Goal: Transaction & Acquisition: Purchase product/service

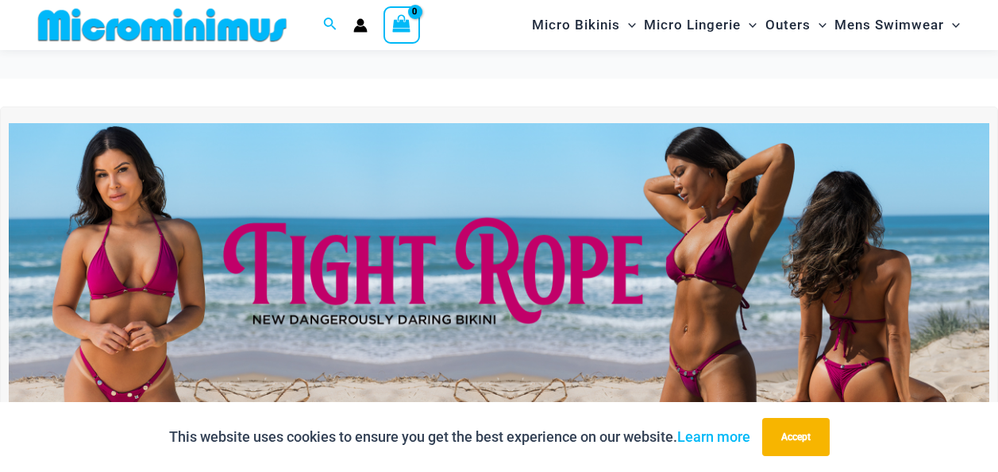
scroll to position [144, 0]
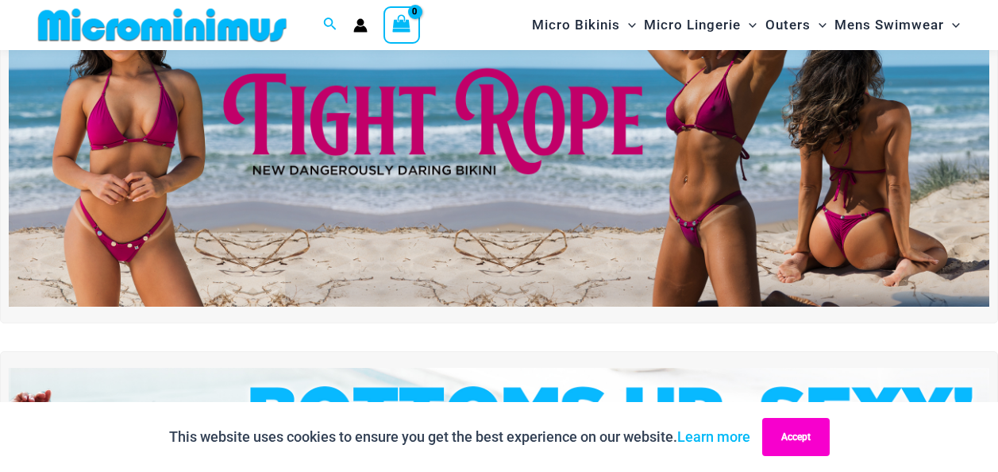
click at [803, 448] on button "Accept" at bounding box center [795, 437] width 67 height 38
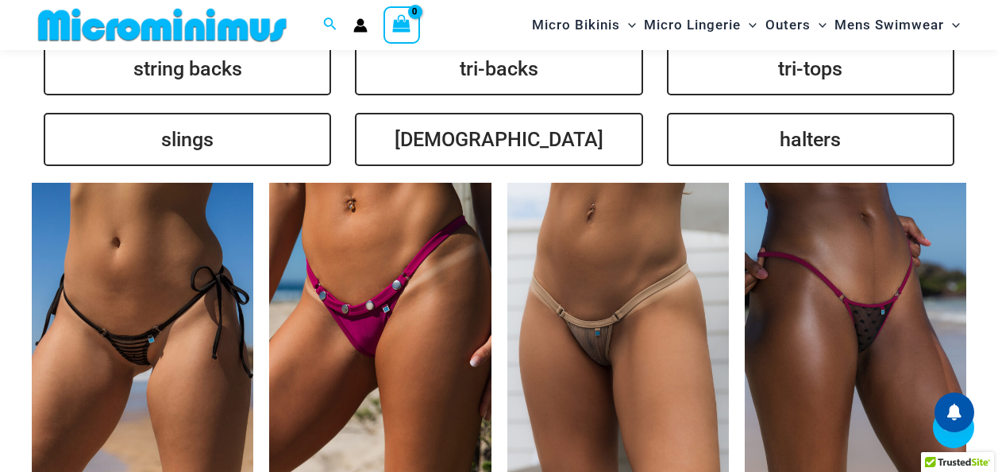
scroll to position [3638, 0]
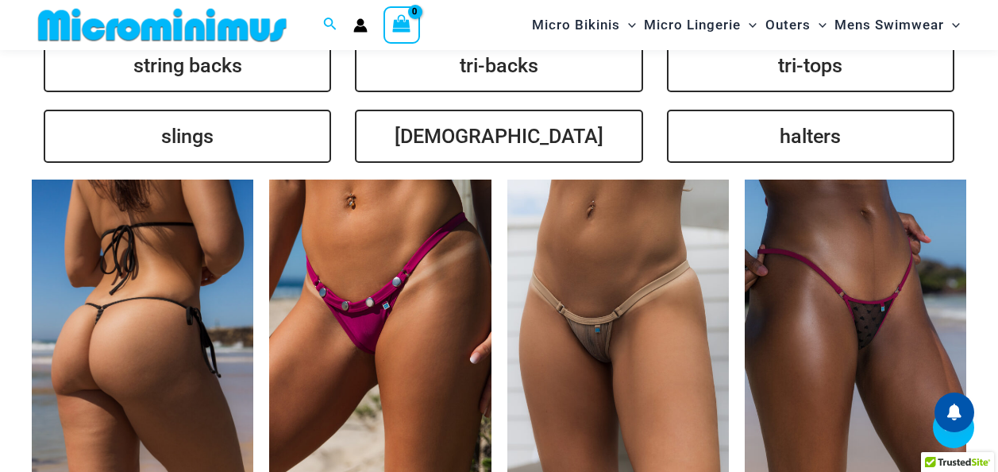
click at [169, 272] on img at bounding box center [142, 345] width 221 height 333
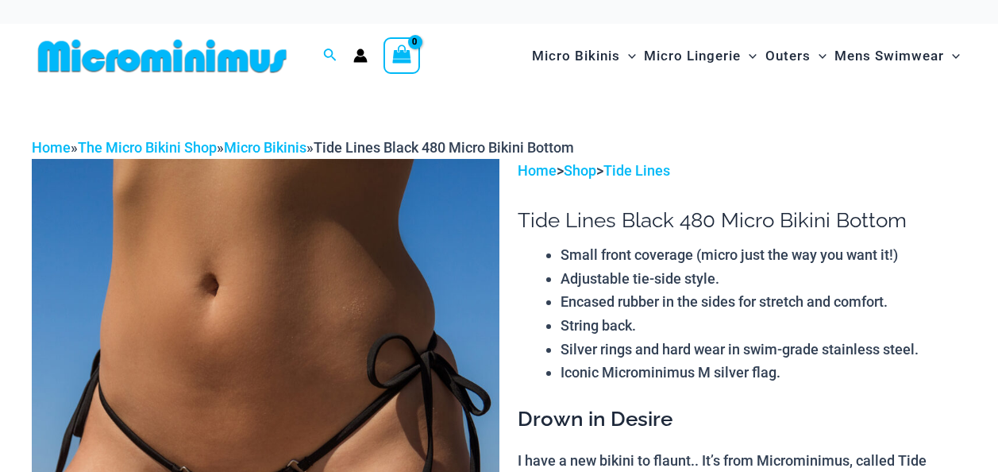
scroll to position [238, 0]
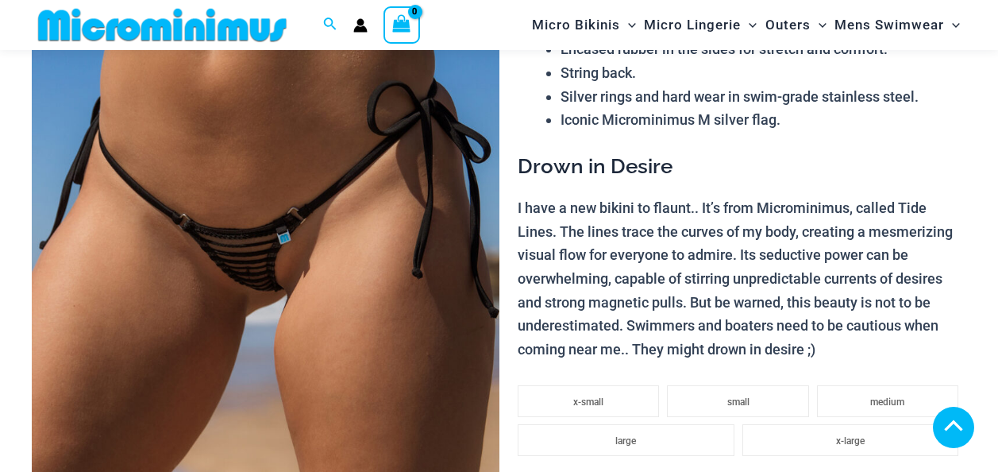
click at [296, 272] on img at bounding box center [266, 256] width 468 height 701
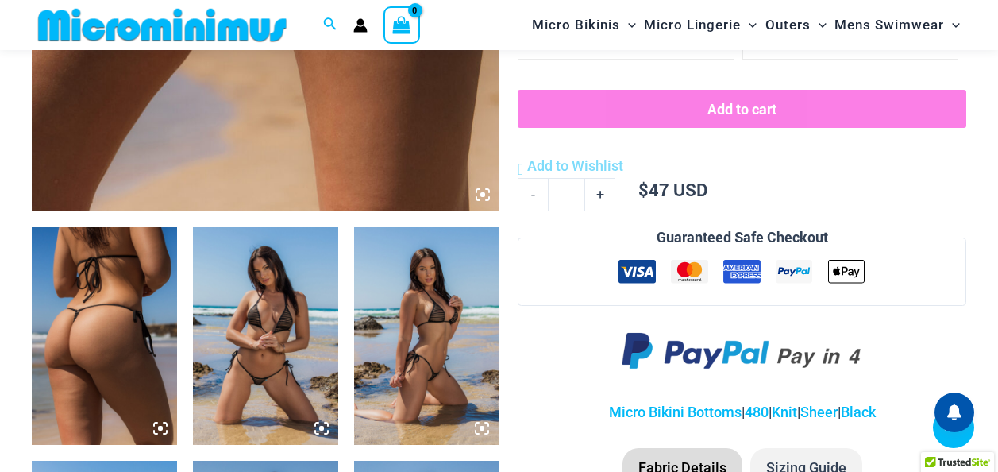
scroll to position [714, 0]
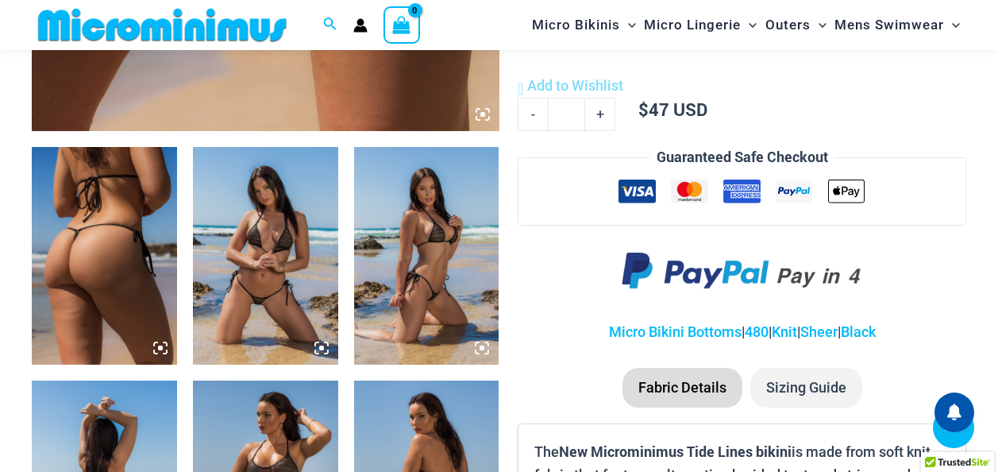
click at [293, 214] on img at bounding box center [265, 256] width 145 height 218
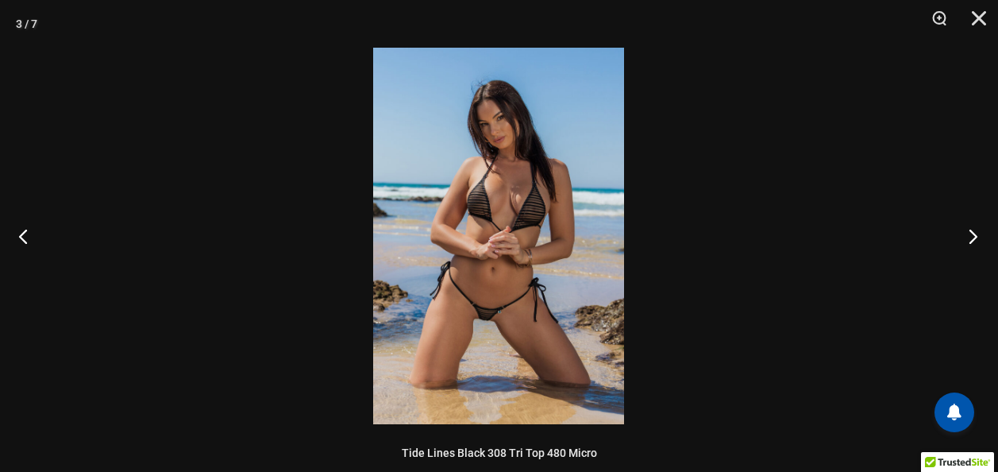
click at [976, 241] on button "Next" at bounding box center [968, 235] width 60 height 79
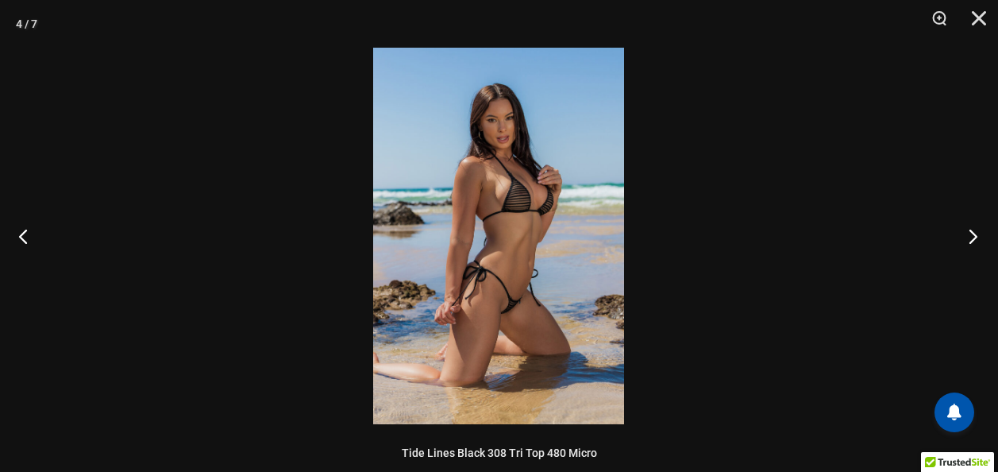
click at [978, 242] on button "Next" at bounding box center [968, 235] width 60 height 79
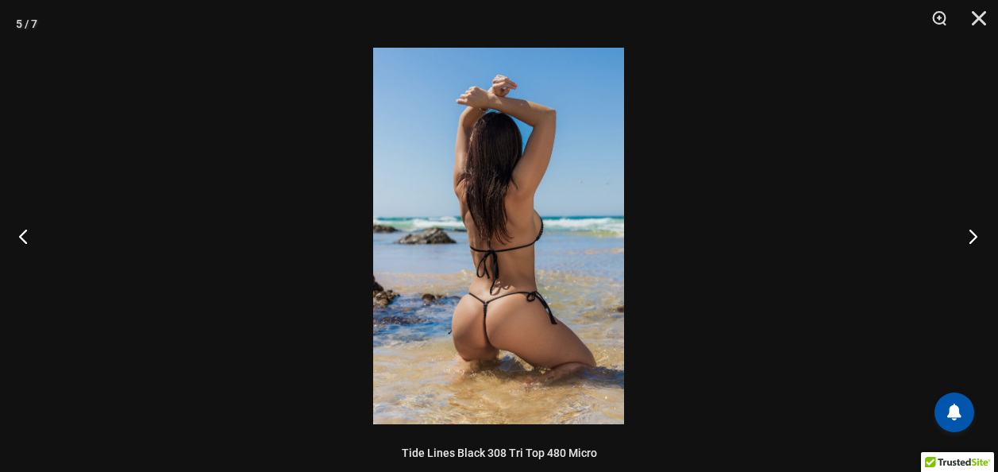
click at [978, 242] on button "Next" at bounding box center [968, 235] width 60 height 79
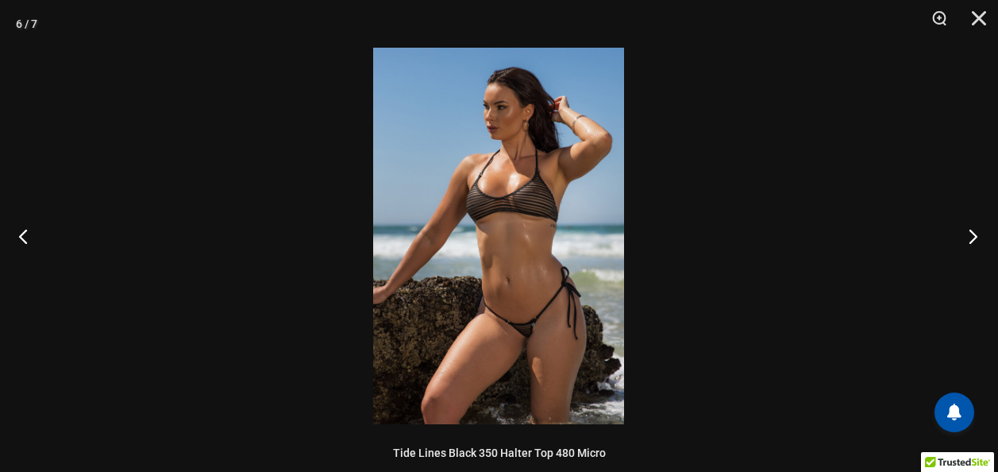
click at [978, 242] on button "Next" at bounding box center [968, 235] width 60 height 79
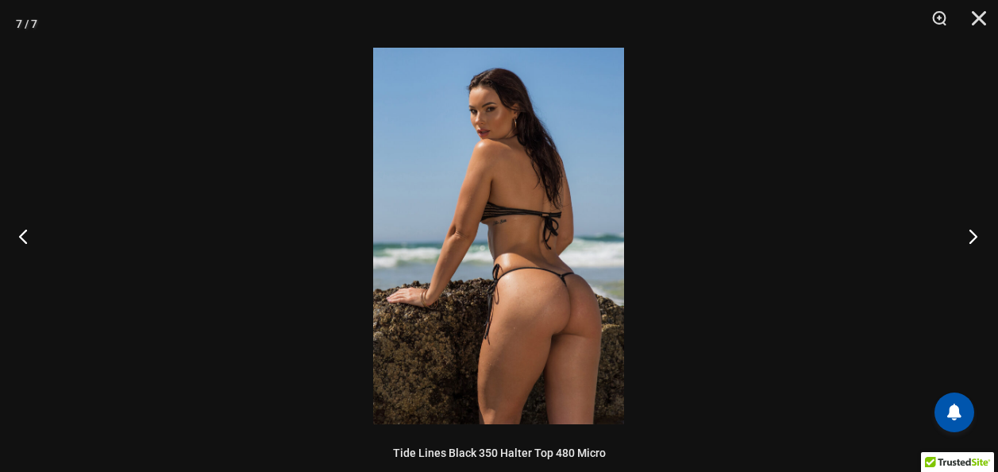
click at [978, 242] on button "Next" at bounding box center [968, 235] width 60 height 79
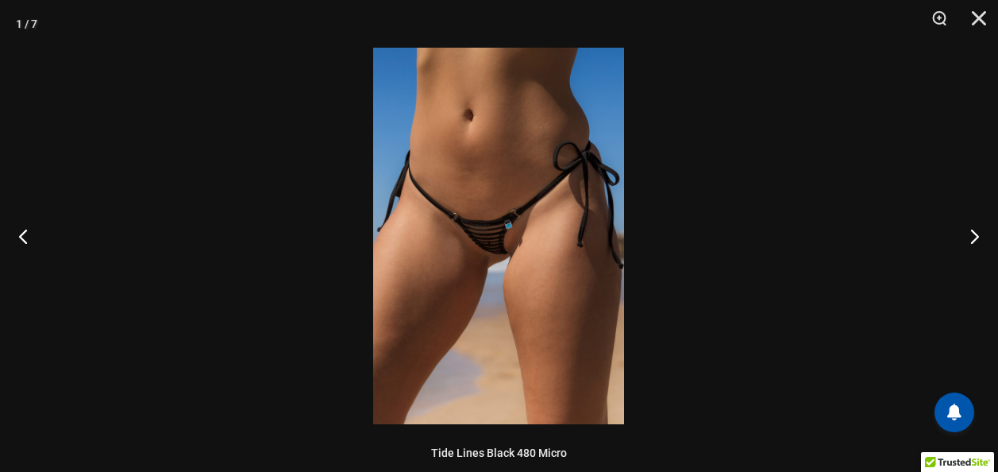
click at [507, 219] on img at bounding box center [498, 236] width 251 height 376
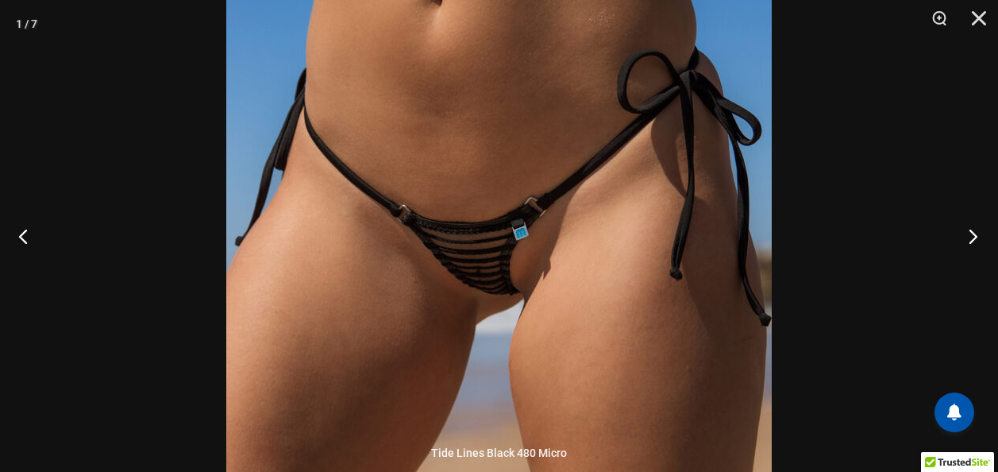
click at [978, 237] on button "Next" at bounding box center [968, 235] width 60 height 79
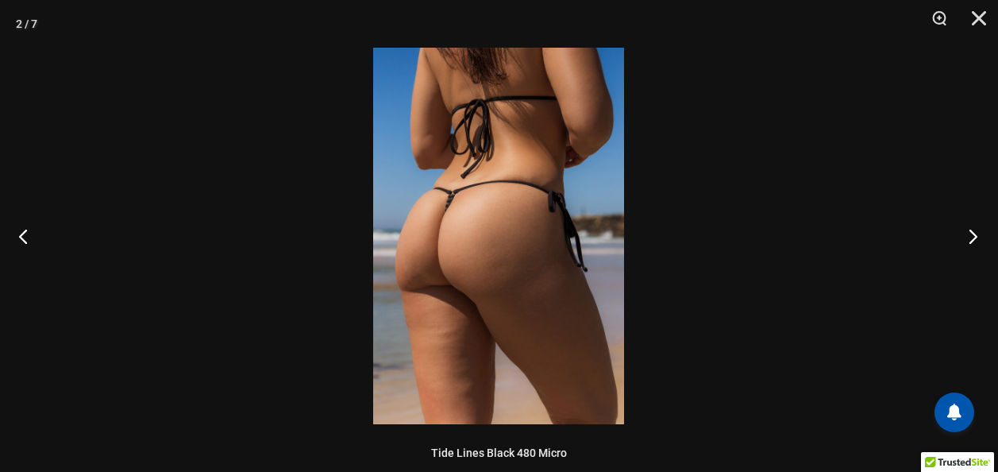
click at [978, 237] on button "Next" at bounding box center [968, 235] width 60 height 79
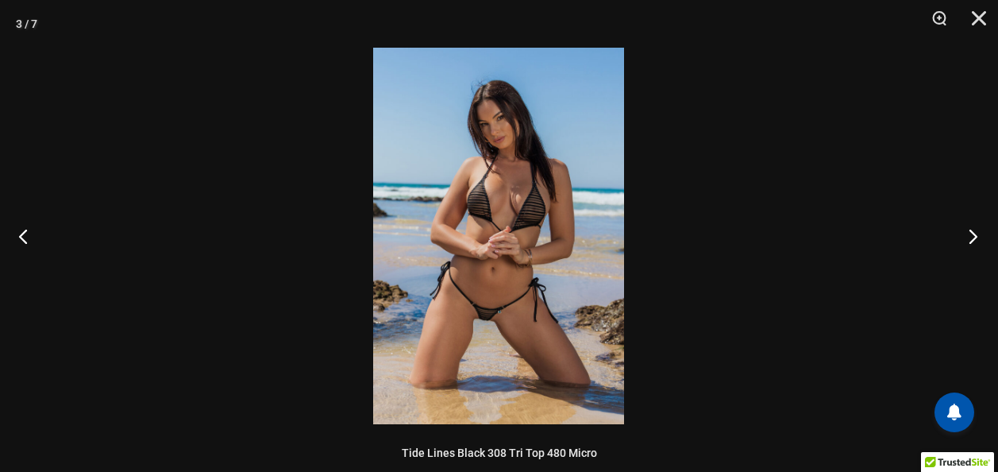
click at [978, 237] on button "Next" at bounding box center [968, 235] width 60 height 79
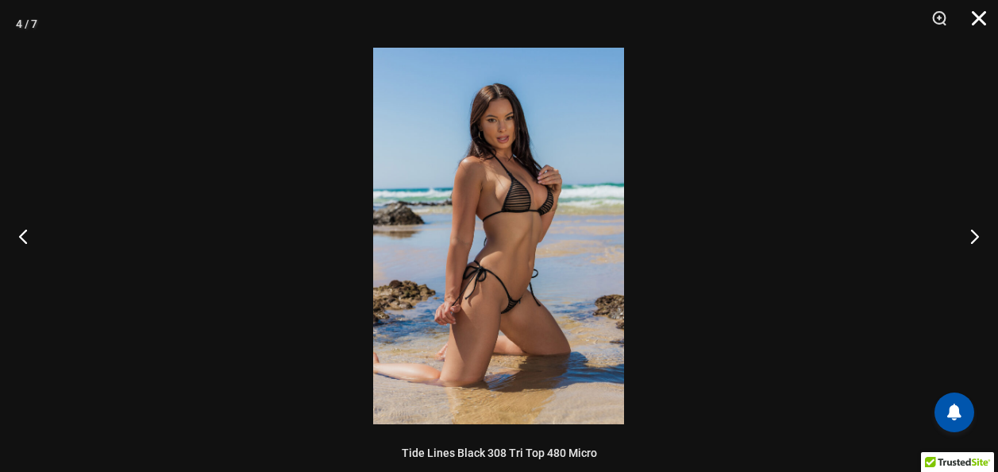
click at [976, 21] on button "Close" at bounding box center [973, 24] width 40 height 48
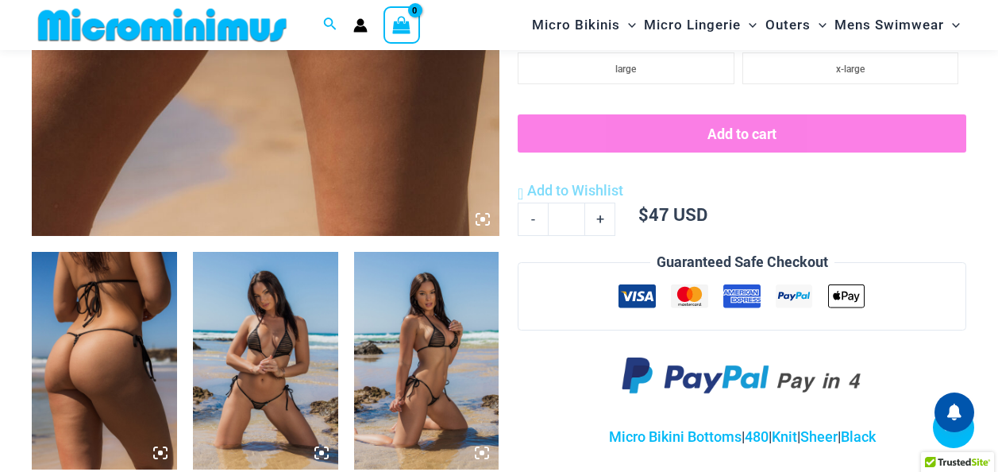
scroll to position [318, 0]
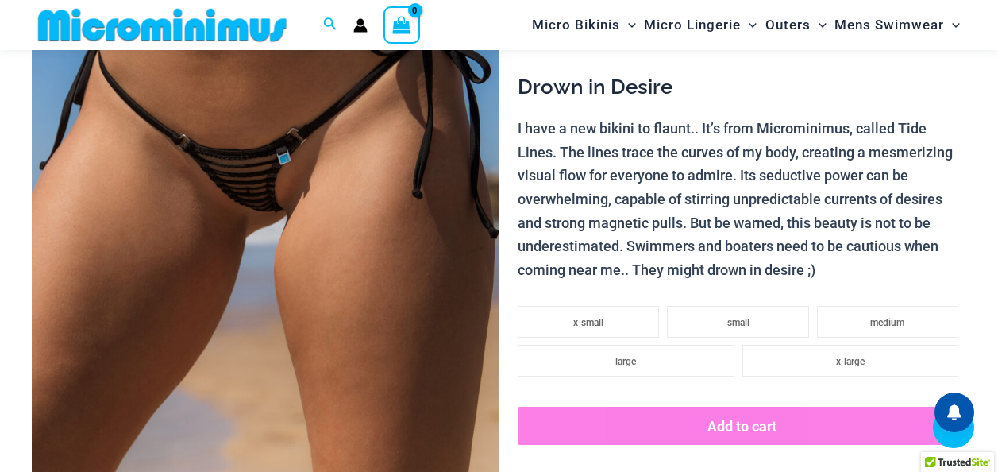
click at [379, 172] on img at bounding box center [266, 177] width 468 height 701
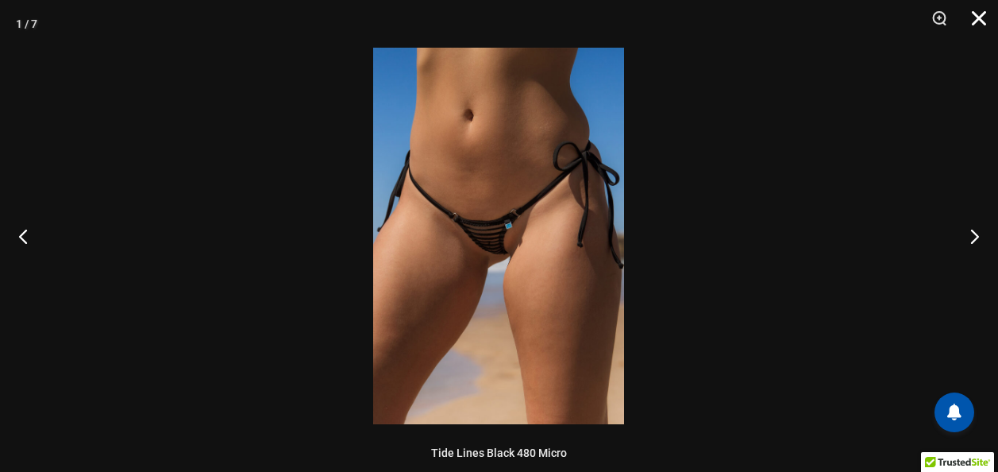
click at [984, 25] on button "Close" at bounding box center [973, 24] width 40 height 48
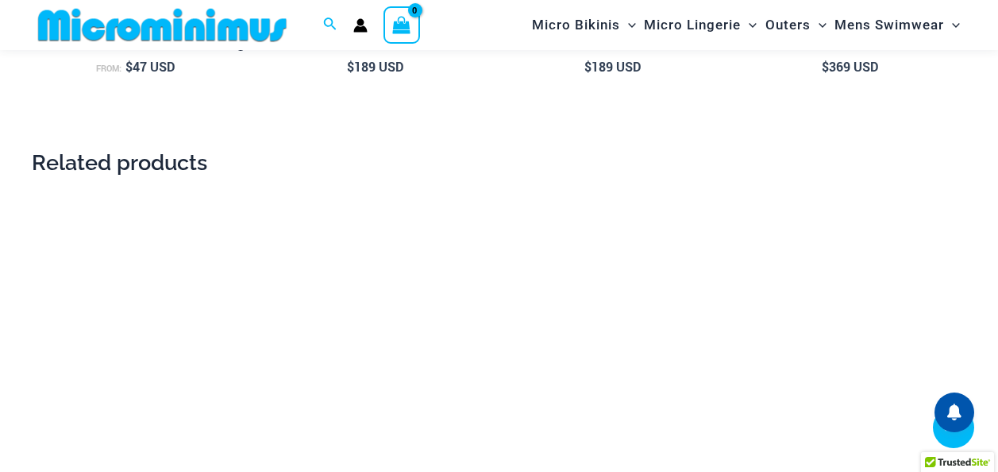
scroll to position [1905, 0]
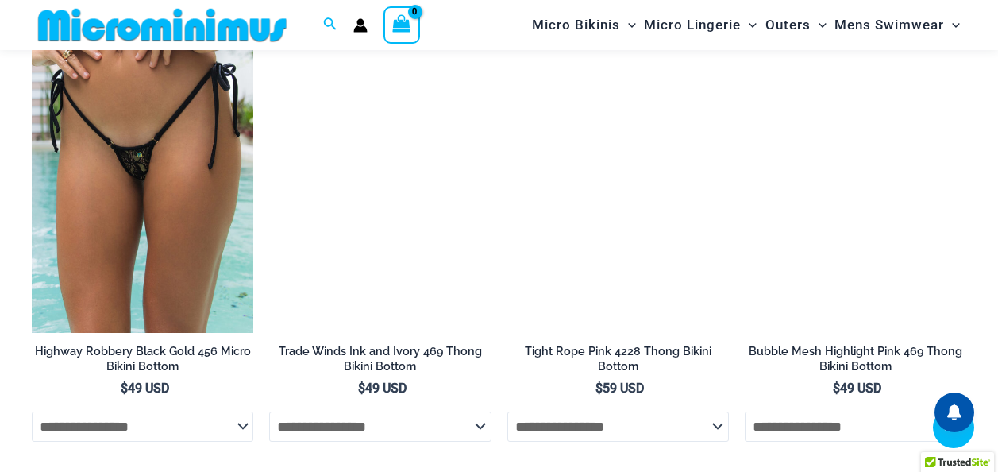
scroll to position [4908, 0]
